Goal: Task Accomplishment & Management: Use online tool/utility

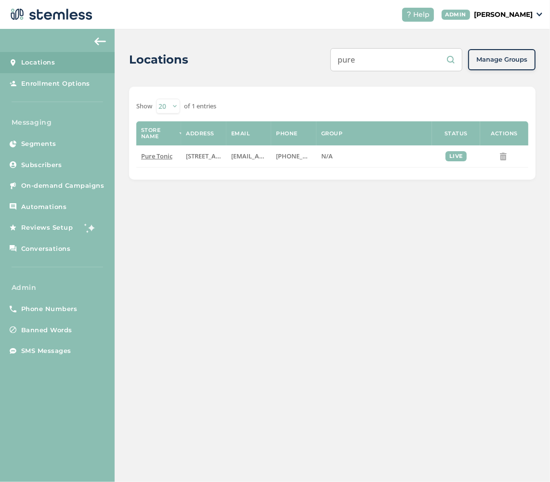
drag, startPoint x: 405, startPoint y: 62, endPoint x: 57, endPoint y: 26, distance: 350.4
click at [141, 49] on div "Locations pure Manage Groups" at bounding box center [332, 59] width 406 height 23
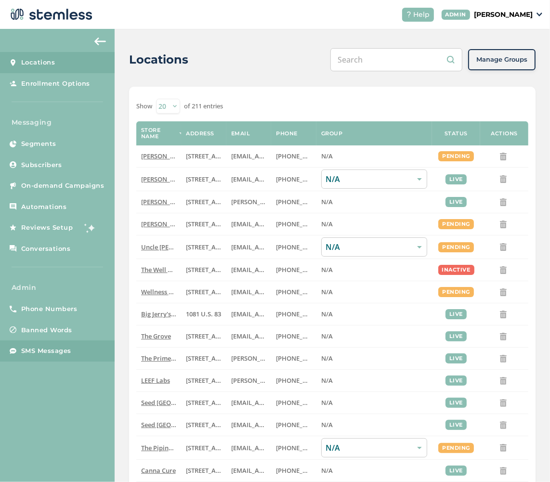
click at [34, 348] on span "SMS Messages" at bounding box center [46, 351] width 50 height 10
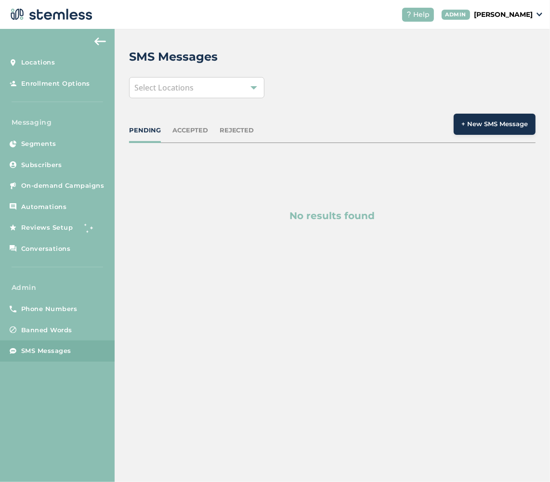
click at [188, 80] on div "Select Locations" at bounding box center [196, 87] width 135 height 21
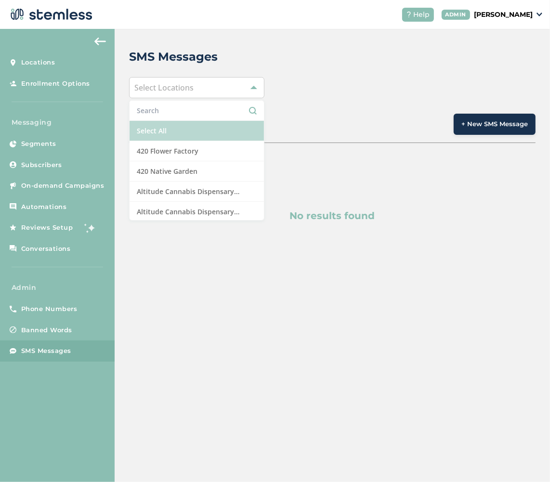
click at [167, 121] on li "Select All" at bounding box center [196, 131] width 134 height 20
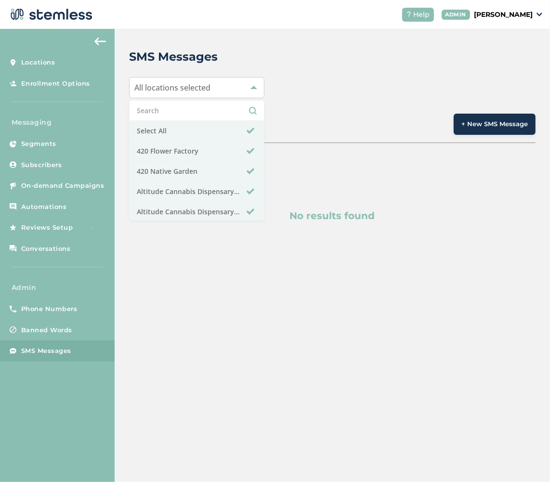
click at [271, 47] on div "SMS Messages All locations selected Select All 420 Flower Factory 420 Native Ga…" at bounding box center [332, 161] width 435 height 264
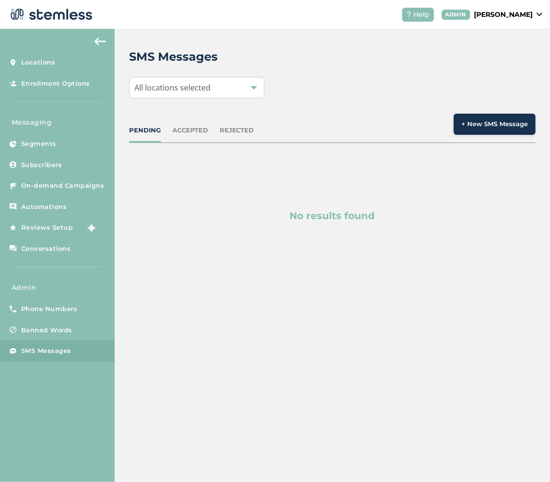
click at [188, 126] on div "ACCEPTED" at bounding box center [190, 131] width 36 height 10
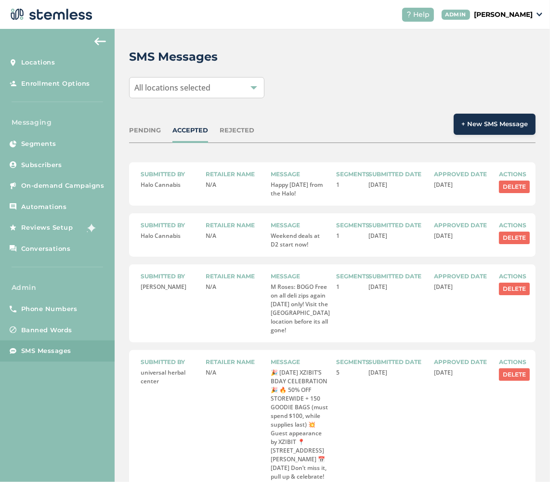
click at [233, 130] on div "REJECTED" at bounding box center [237, 131] width 35 height 10
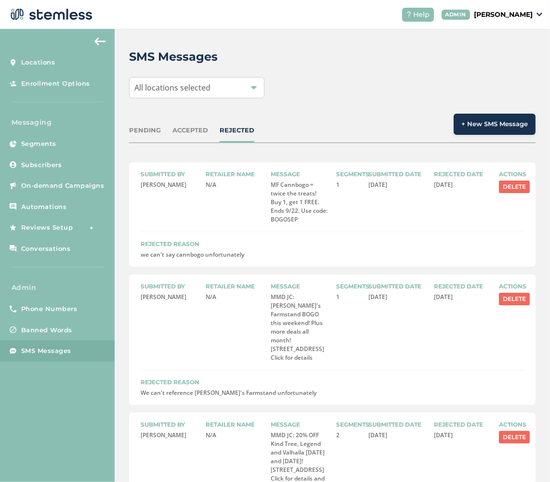
click at [155, 130] on div "PENDING" at bounding box center [145, 131] width 32 height 10
